Goal: Check status: Check status

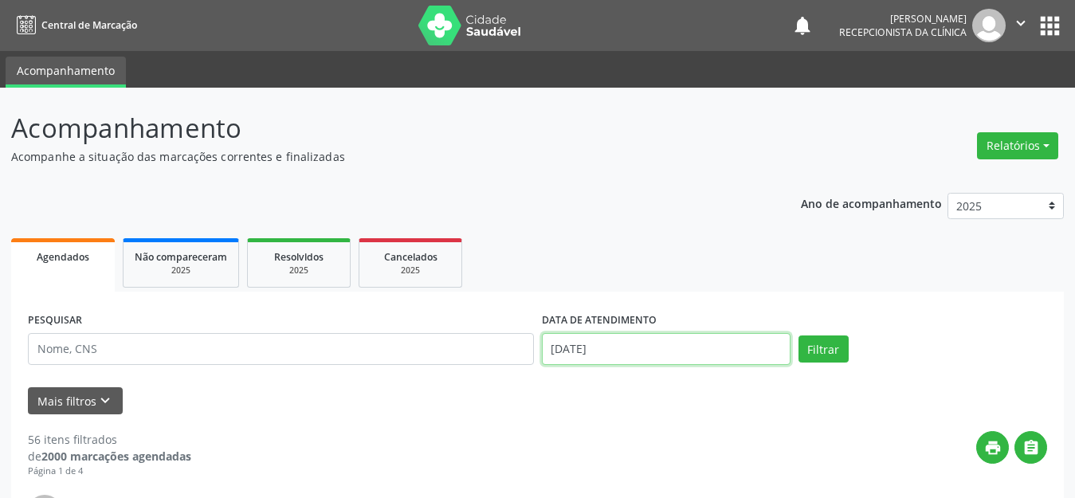
click at [672, 345] on input "[DATE]" at bounding box center [666, 349] width 249 height 32
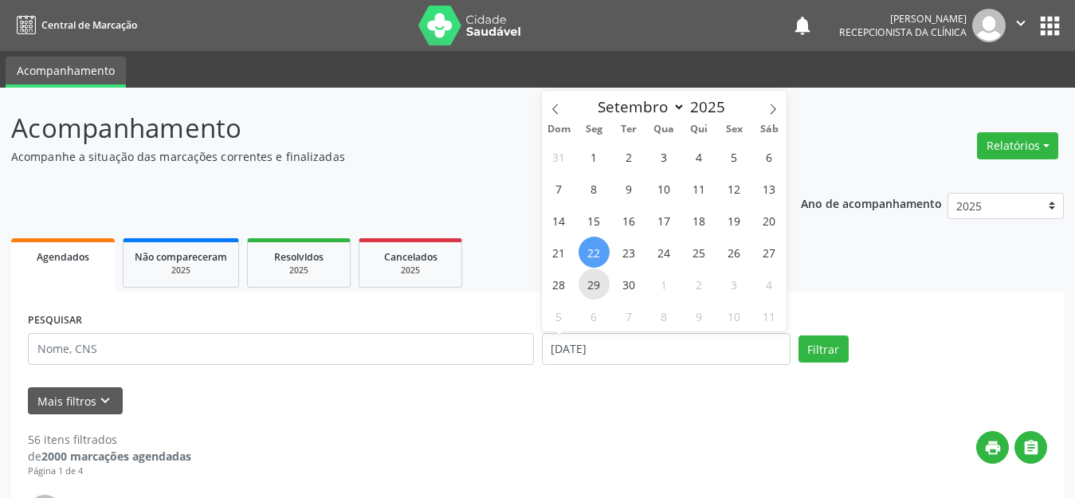
click at [593, 285] on span "29" at bounding box center [593, 284] width 31 height 31
type input "[DATE]"
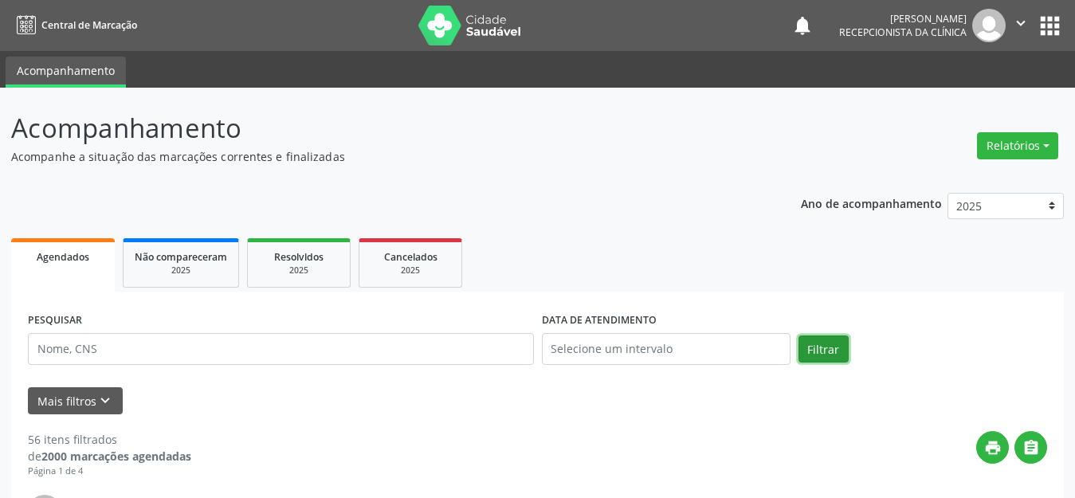
click at [837, 355] on button "Filtrar" at bounding box center [823, 348] width 50 height 27
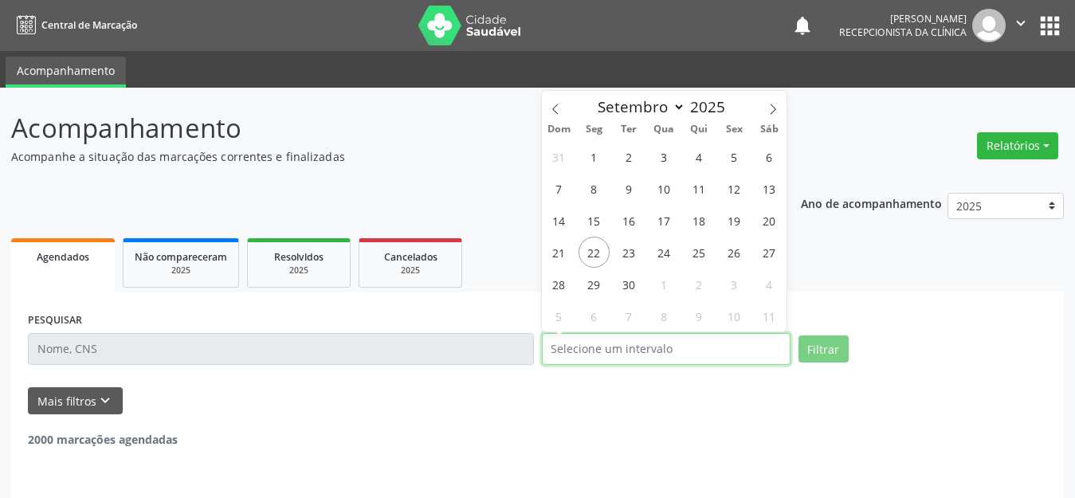
click at [653, 345] on input "text" at bounding box center [666, 349] width 249 height 32
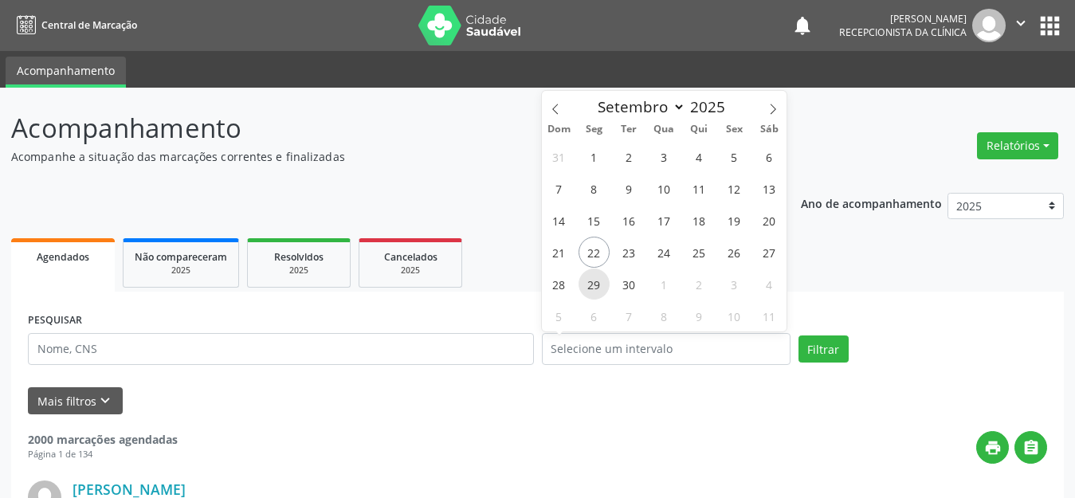
click at [589, 285] on span "29" at bounding box center [593, 284] width 31 height 31
type input "[DATE]"
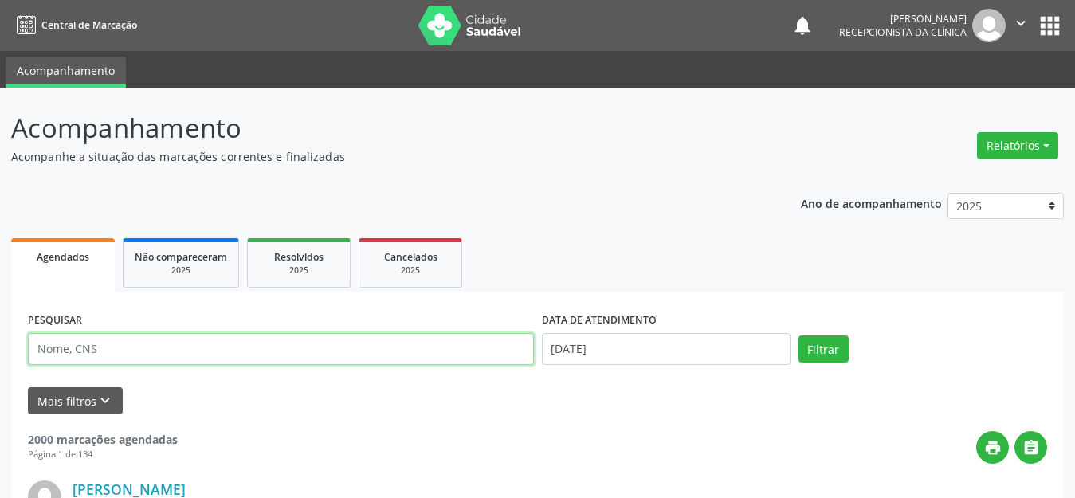
click at [418, 350] on input "text" at bounding box center [281, 349] width 506 height 32
type input "[PERSON_NAME]"
click at [798, 335] on button "Filtrar" at bounding box center [823, 348] width 50 height 27
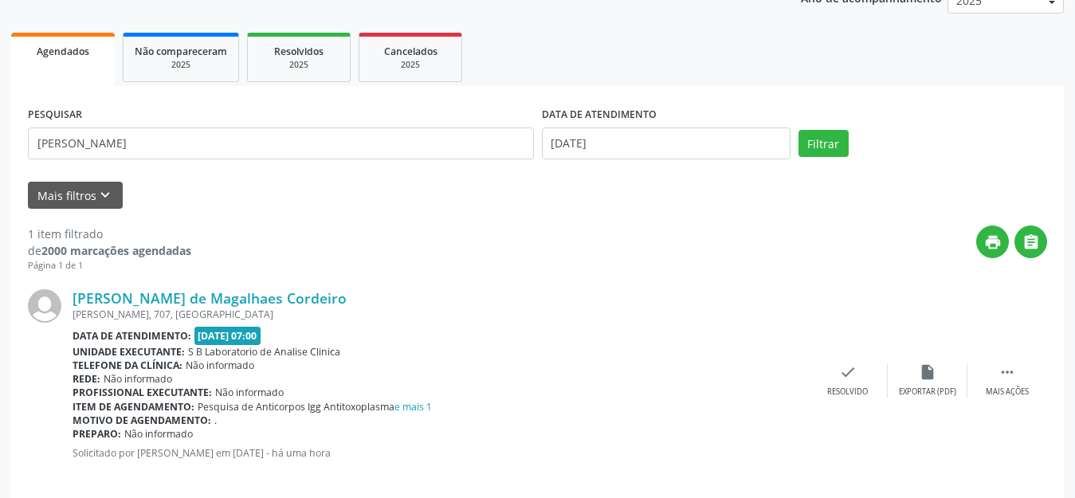
scroll to position [223, 0]
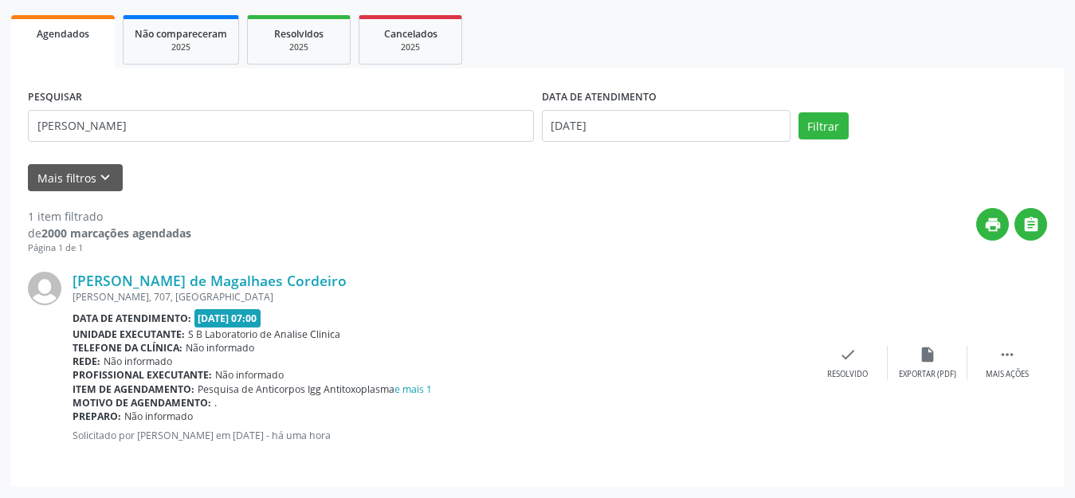
drag, startPoint x: 218, startPoint y: 297, endPoint x: 326, endPoint y: 290, distance: 107.8
click at [326, 290] on div "[PERSON_NAME], 707, [GEOGRAPHIC_DATA]" at bounding box center [440, 297] width 735 height 14
click at [490, 272] on div "[PERSON_NAME] de Magalhaes Cordeiro" at bounding box center [440, 281] width 735 height 18
drag, startPoint x: 1004, startPoint y: 399, endPoint x: 1014, endPoint y: 365, distance: 35.6
click at [1004, 398] on div "[PERSON_NAME] de Magalhaes Cordeiro [PERSON_NAME][STREET_ADDRESS] Data de atend…" at bounding box center [537, 362] width 1019 height 215
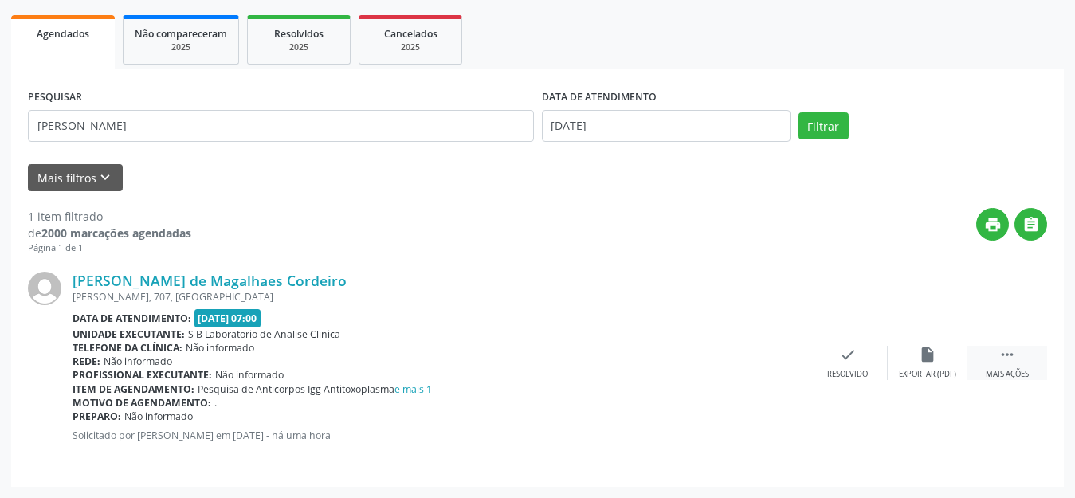
click at [1014, 365] on div " Mais ações" at bounding box center [1007, 363] width 80 height 34
click at [665, 451] on div "[PERSON_NAME] de Magalhaes Cordeiro [PERSON_NAME][STREET_ADDRESS] Data de atend…" at bounding box center [537, 362] width 1019 height 215
click at [681, 438] on div "[PERSON_NAME] de Magalhaes Cordeiro [PERSON_NAME][STREET_ADDRESS] Data de atend…" at bounding box center [537, 362] width 1019 height 215
click at [552, 240] on div "print " at bounding box center [619, 231] width 856 height 47
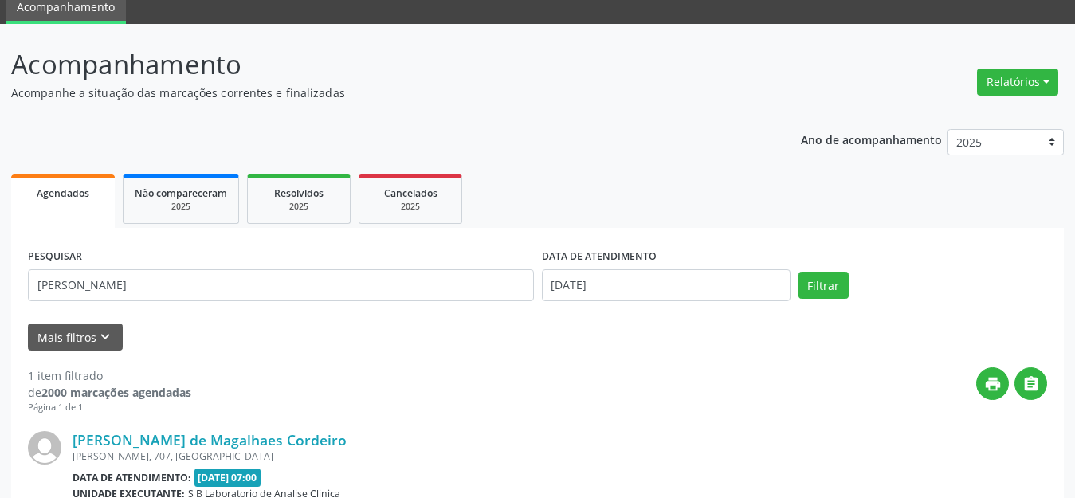
scroll to position [0, 0]
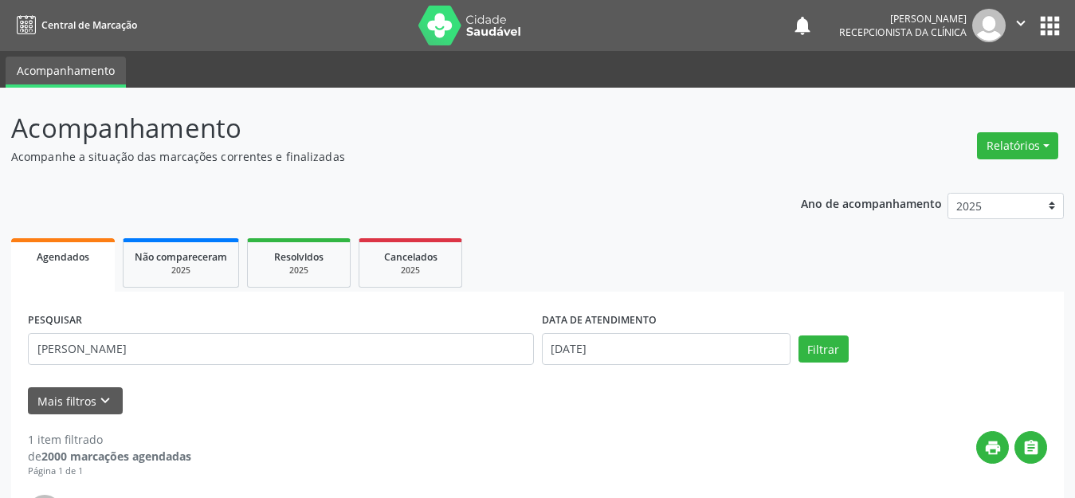
click at [566, 203] on div "Ano de acompanhamento 2025 2024 Agendados Não compareceram 2025 Resolvidos 2025…" at bounding box center [537, 446] width 1053 height 529
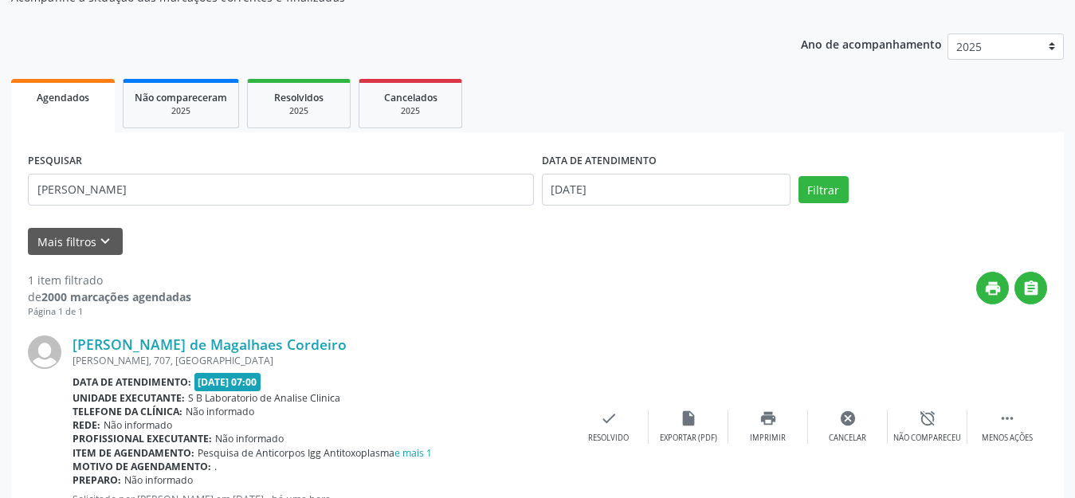
scroll to position [223, 0]
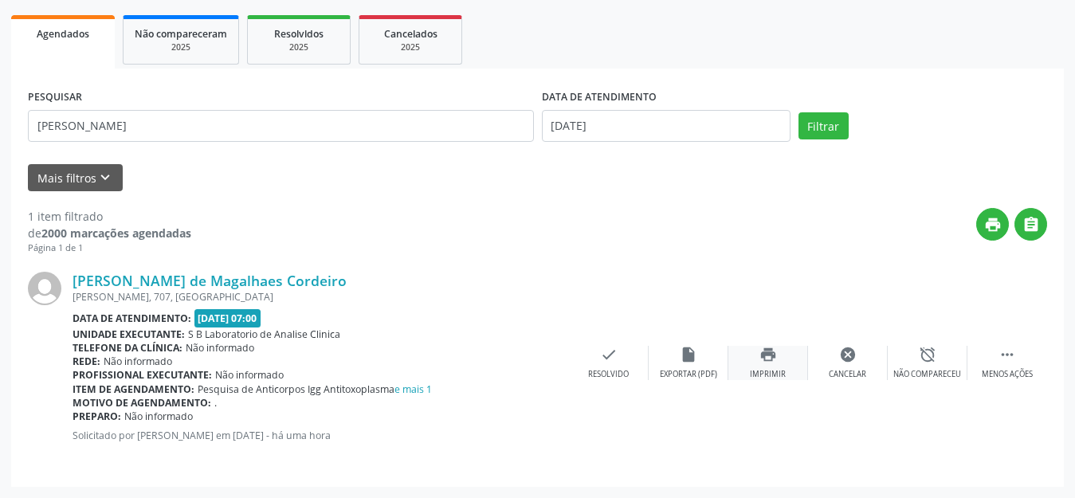
click at [763, 376] on div "Imprimir" at bounding box center [768, 374] width 36 height 11
click at [177, 167] on div "Mais filtros keyboard_arrow_down" at bounding box center [537, 178] width 1027 height 28
